Goal: Transaction & Acquisition: Purchase product/service

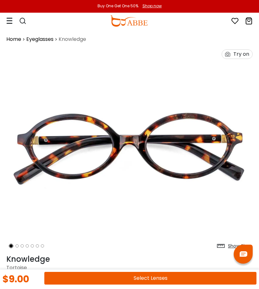
click at [8, 20] on icon at bounding box center [9, 20] width 6 height 7
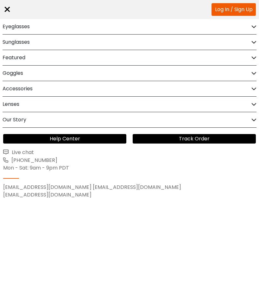
click at [29, 27] on h2 "Eyeglasses" at bounding box center [16, 26] width 27 height 15
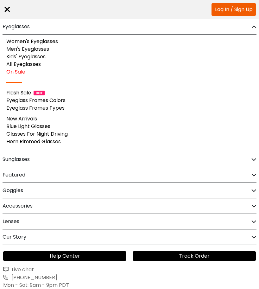
click at [51, 43] on link "Women's Eyeglasses" at bounding box center [32, 41] width 52 height 7
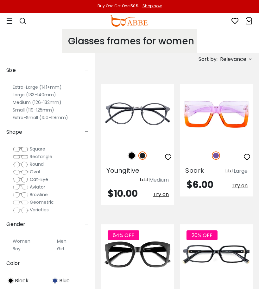
click at [55, 104] on label "Medium (126-132mm)" at bounding box center [37, 103] width 49 height 8
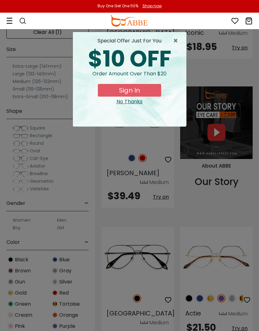
scroll to position [703, 0]
click at [178, 42] on span "×" at bounding box center [177, 41] width 8 height 8
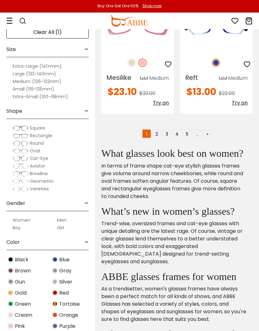
scroll to position [2056, 0]
click at [158, 129] on link "2" at bounding box center [157, 133] width 8 height 8
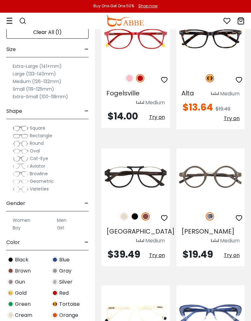
scroll to position [528, 0]
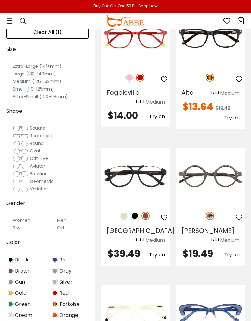
click at [148, 212] on img at bounding box center [146, 216] width 8 height 8
click at [121, 212] on img at bounding box center [124, 216] width 8 height 8
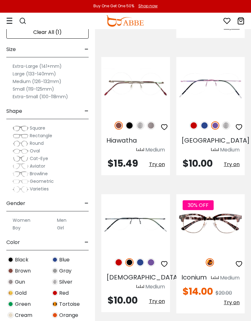
scroll to position [1168, 0]
